Goal: Transaction & Acquisition: Obtain resource

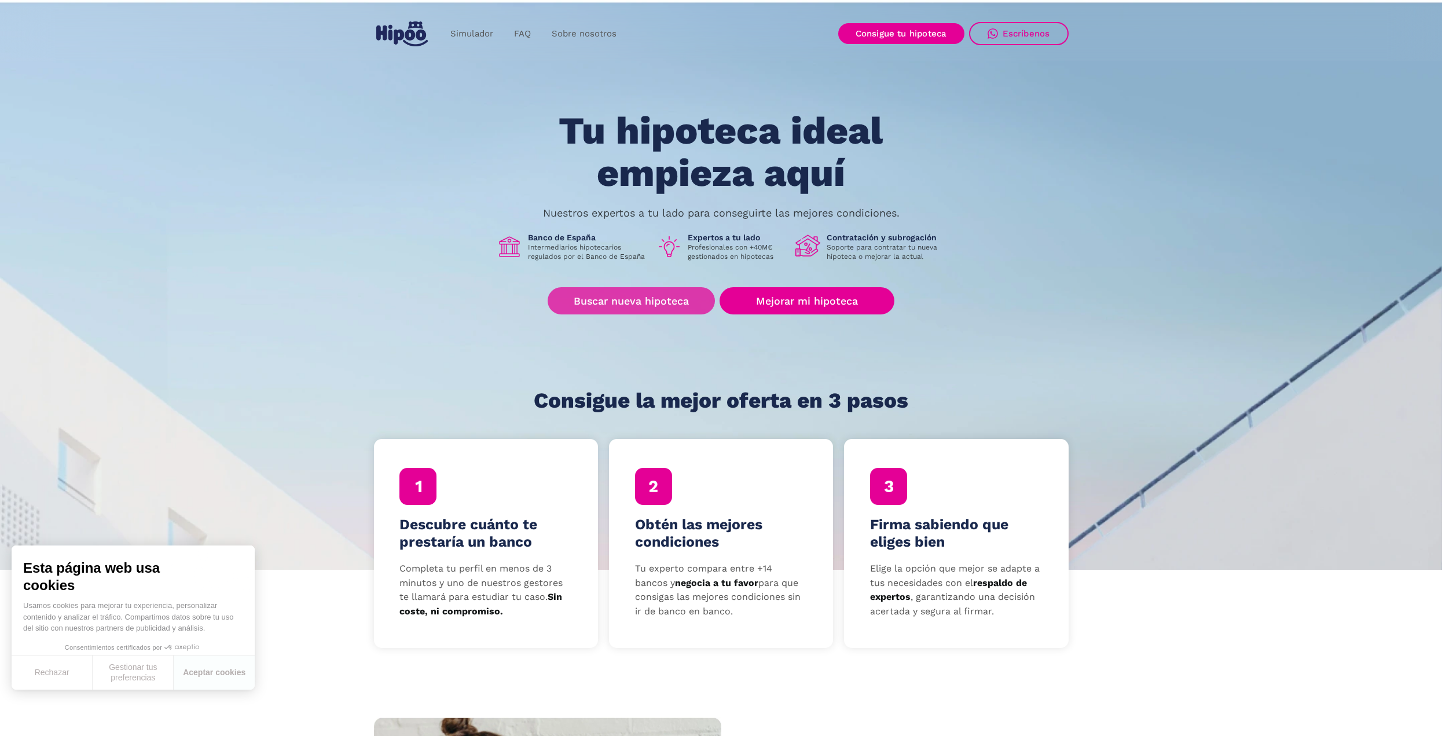
click at [643, 292] on link "Buscar nueva hipoteca" at bounding box center [631, 300] width 167 height 27
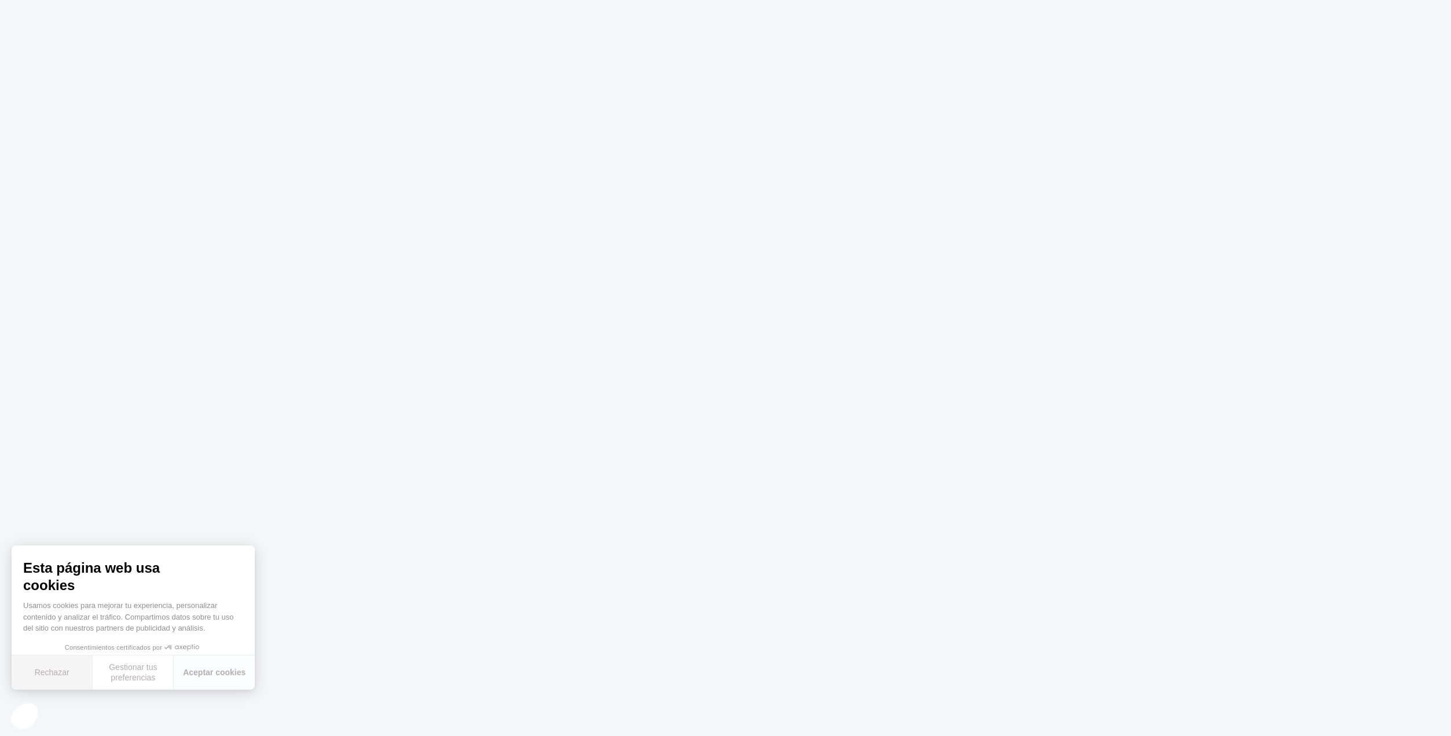
click at [55, 671] on button "Rechazar" at bounding box center [52, 672] width 81 height 34
